Goal: Information Seeking & Learning: Learn about a topic

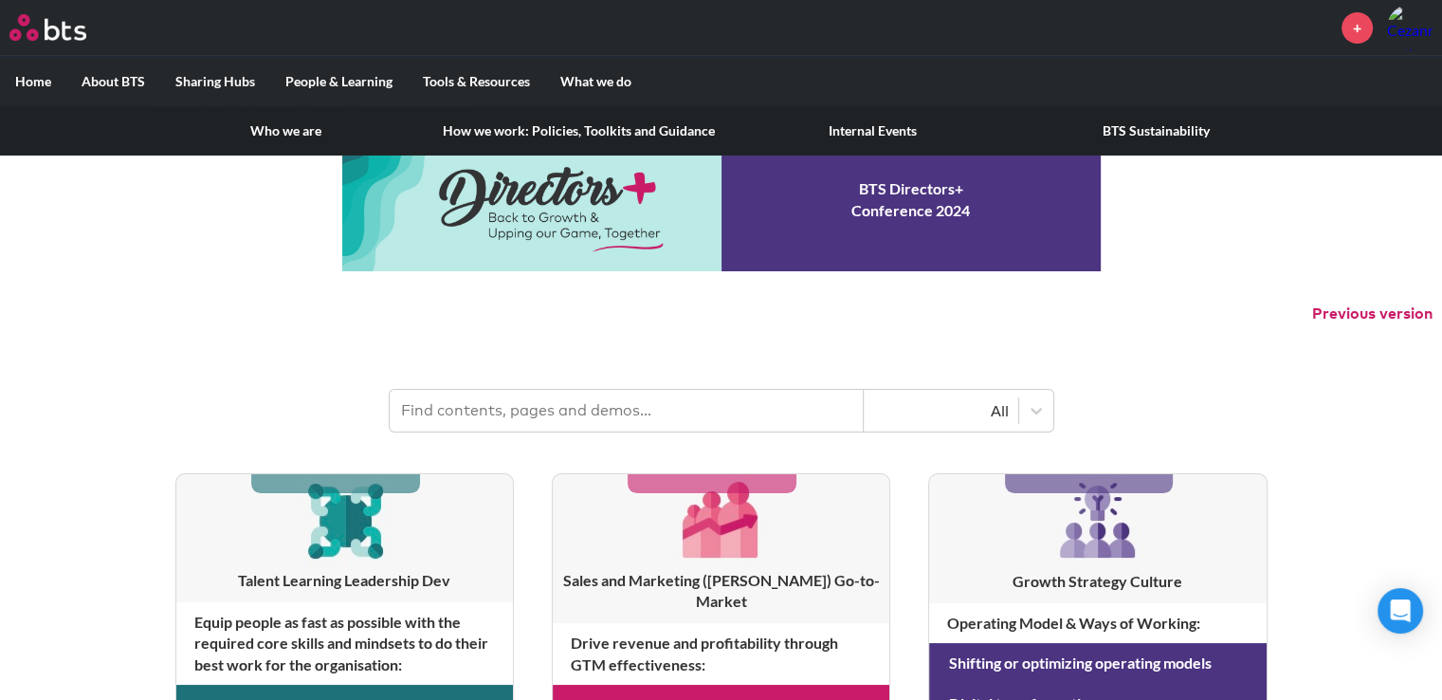
click at [288, 133] on link "Who we are" at bounding box center [286, 130] width 284 height 49
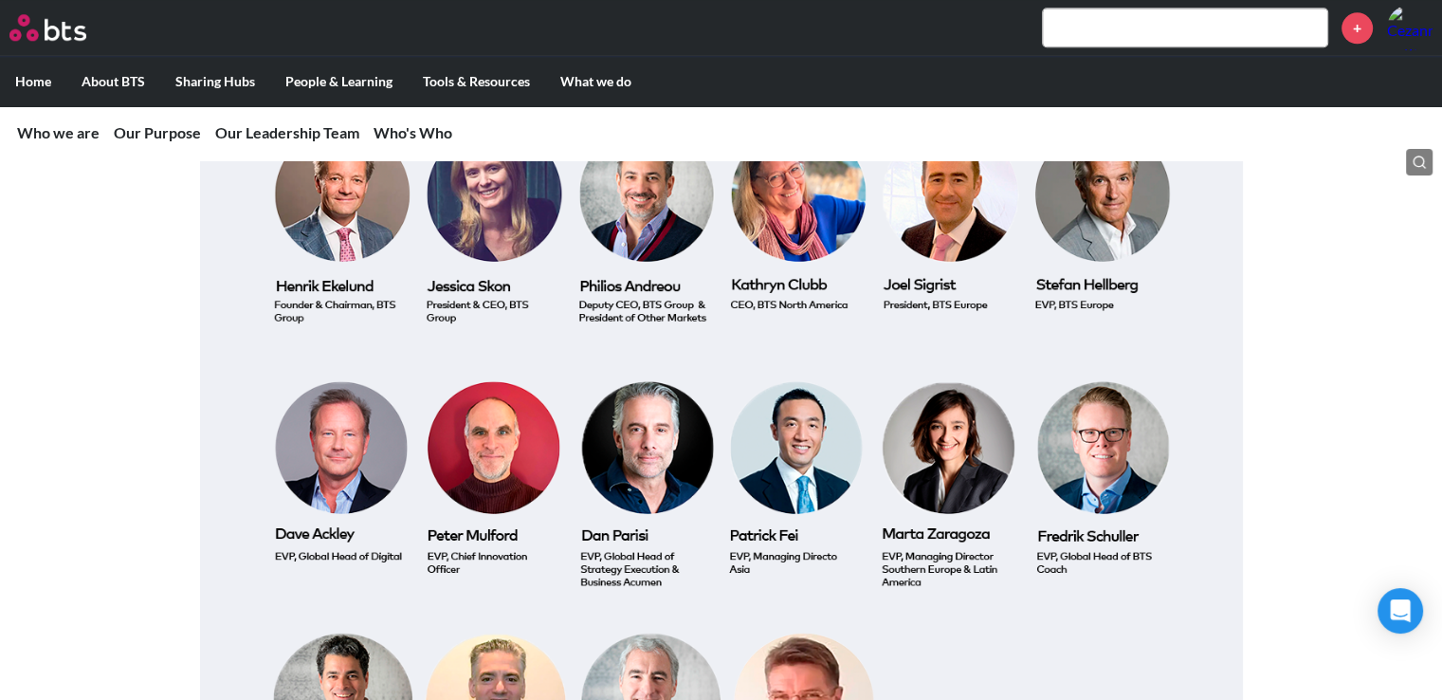
scroll to position [1968, 0]
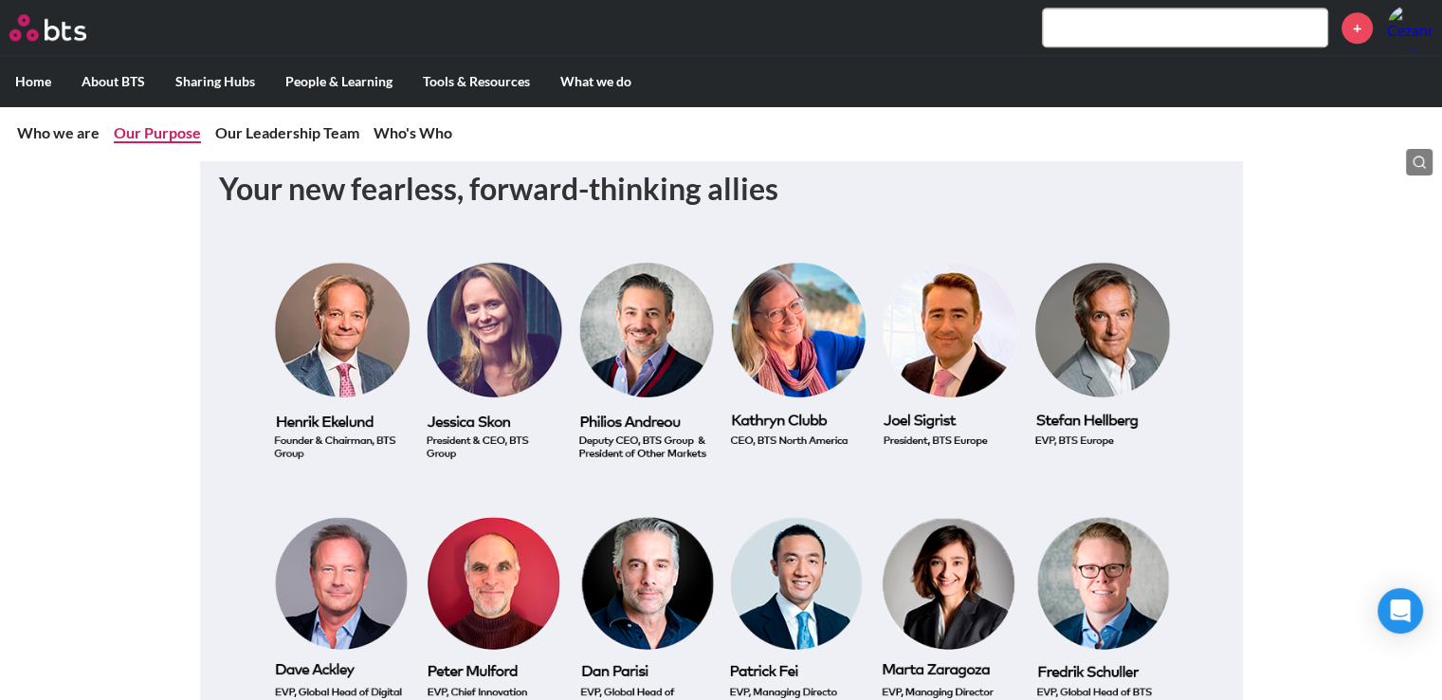
click at [152, 134] on link "Our Purpose" at bounding box center [157, 132] width 87 height 18
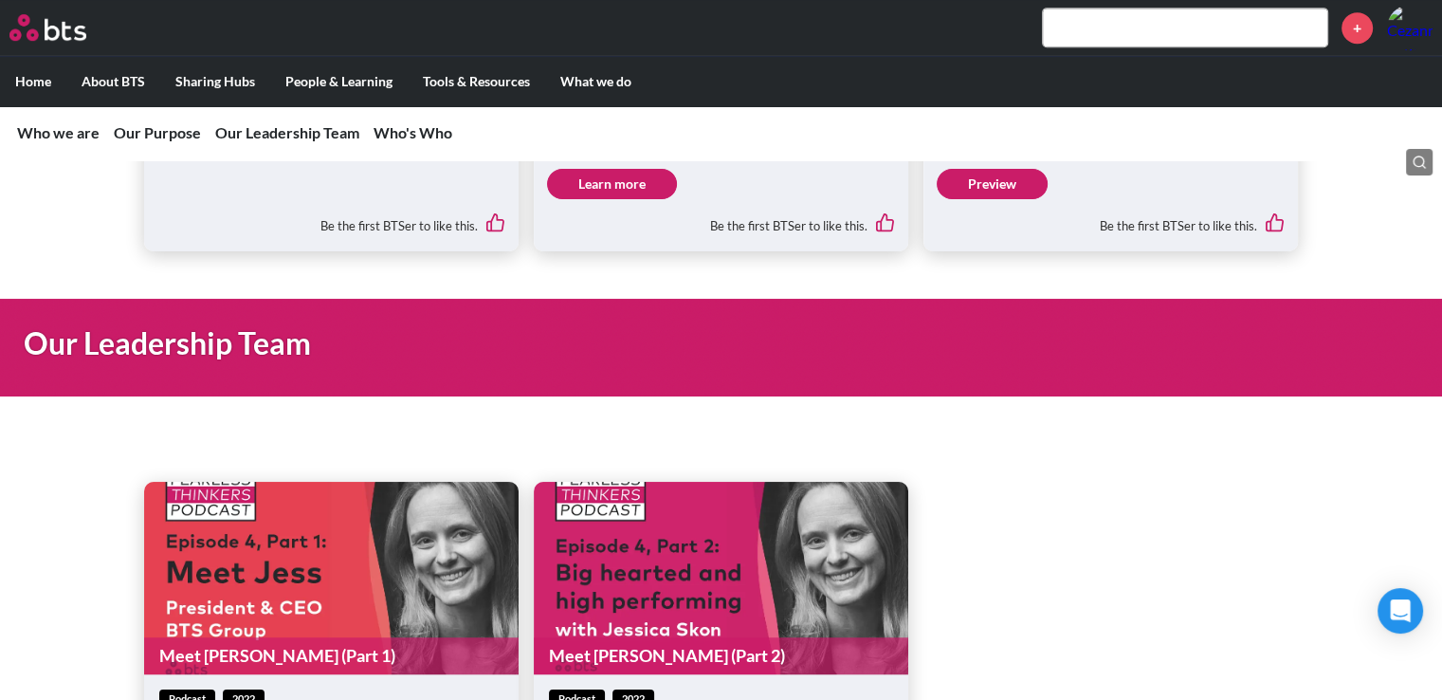
scroll to position [1134, 0]
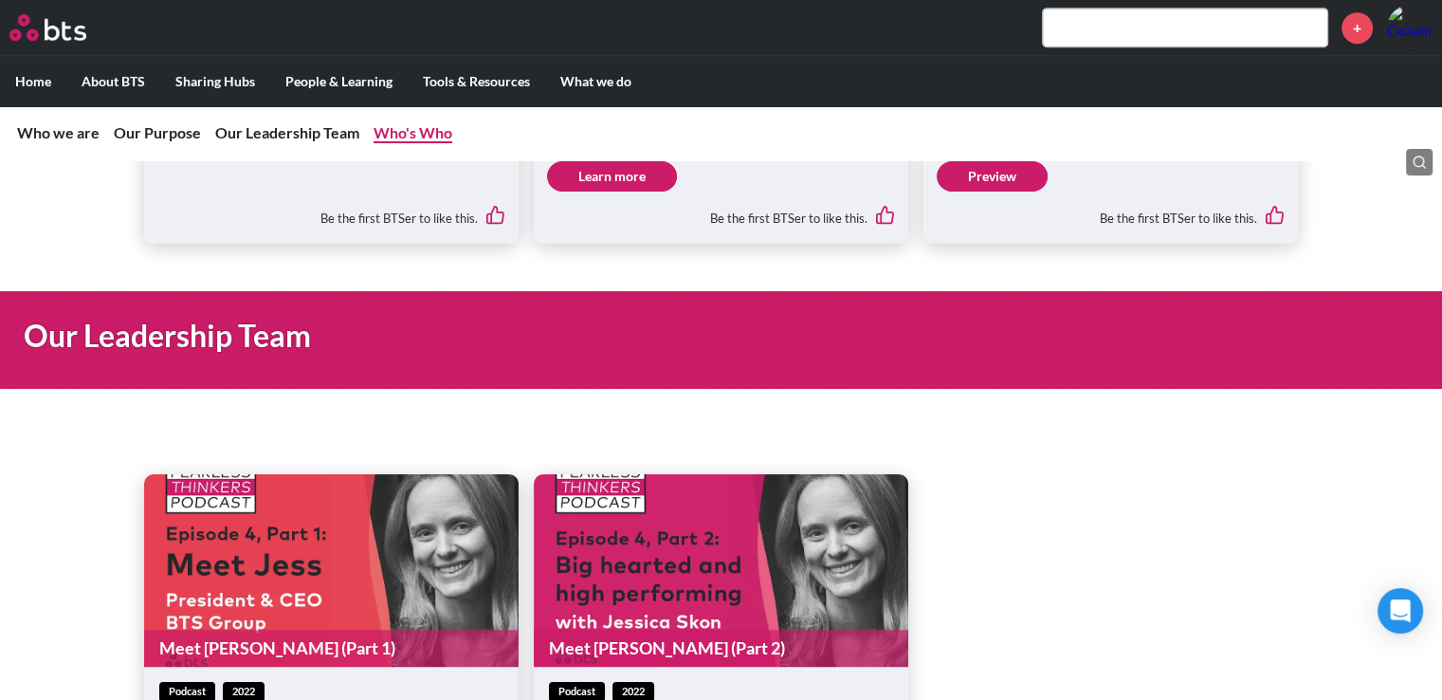
click at [393, 134] on link "Who's Who" at bounding box center [413, 132] width 79 height 18
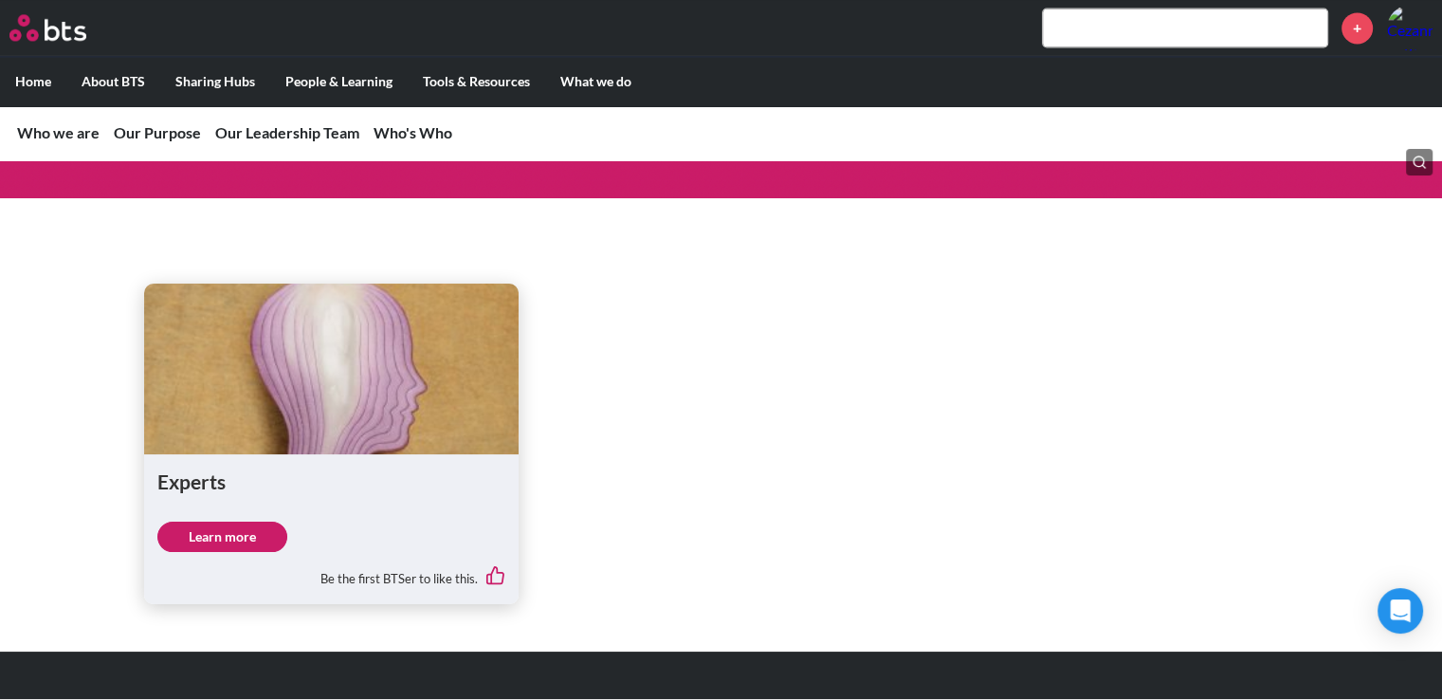
scroll to position [3106, 0]
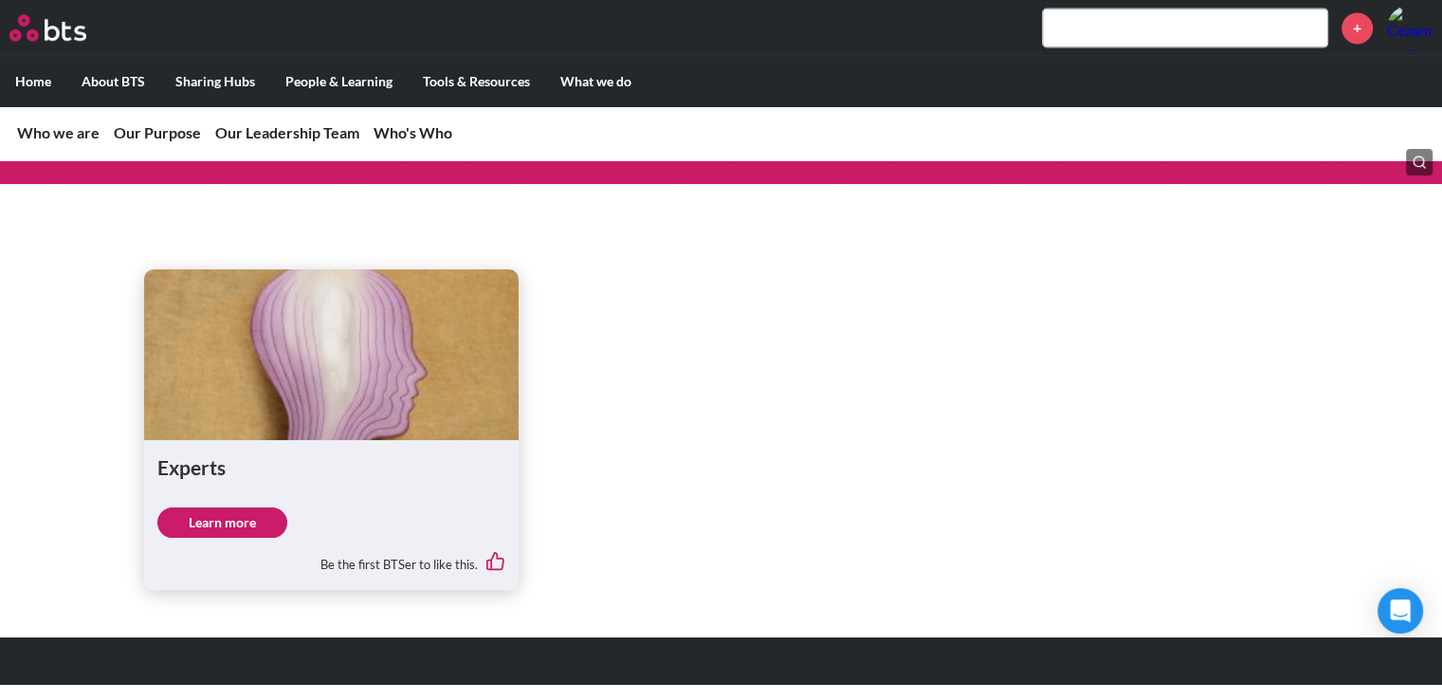
click at [197, 517] on link "Learn more" at bounding box center [222, 522] width 130 height 30
